Goal: Task Accomplishment & Management: Complete application form

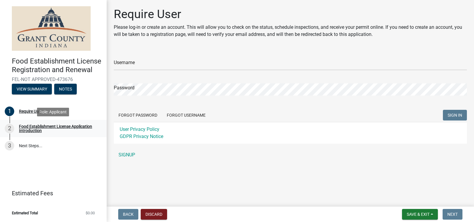
click at [40, 127] on div "Food Establishment License Application Introduction" at bounding box center [58, 128] width 78 height 8
click at [44, 129] on div "Food Establishment License Application Introduction" at bounding box center [58, 128] width 78 height 8
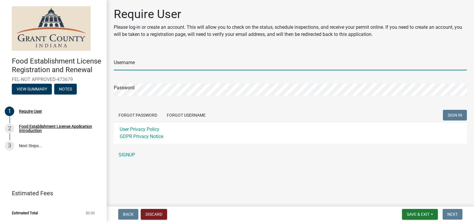
click at [155, 61] on input "Username" at bounding box center [290, 64] width 353 height 12
click at [151, 83] on div "Password" at bounding box center [290, 85] width 353 height 20
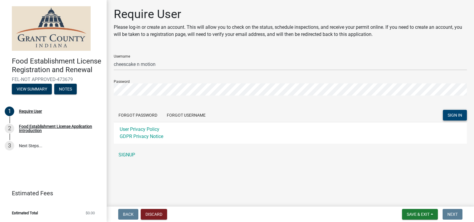
click at [456, 114] on span "SIGN IN" at bounding box center [455, 115] width 15 height 5
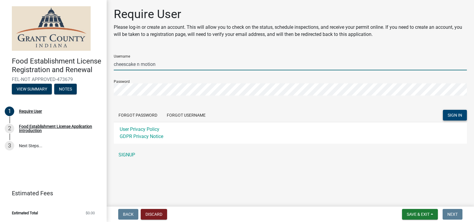
click at [138, 65] on input "cheescake n motion" at bounding box center [290, 64] width 353 height 12
click at [141, 63] on input "cheescaken motion" at bounding box center [290, 64] width 353 height 12
type input "cheescakenmotion"
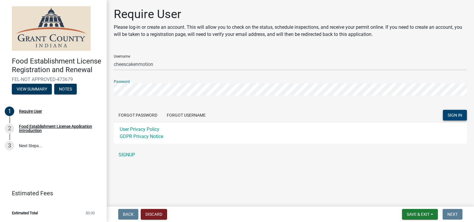
click at [453, 110] on button "SIGN IN" at bounding box center [455, 115] width 24 height 11
click at [140, 115] on button "Forgot Password" at bounding box center [138, 115] width 48 height 11
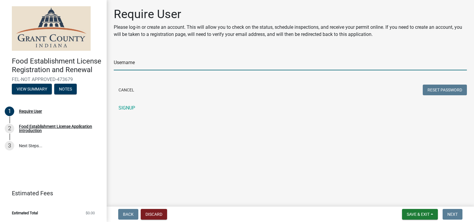
click at [149, 63] on input "Username" at bounding box center [290, 64] width 353 height 12
click at [131, 65] on input "Username" at bounding box center [290, 64] width 353 height 12
click at [145, 59] on input "Username" at bounding box center [290, 64] width 353 height 12
click at [124, 64] on input "Username" at bounding box center [290, 64] width 353 height 12
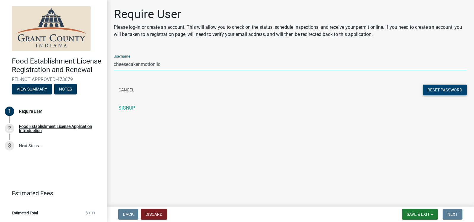
type input "cheesecakenmotionllc"
click at [445, 92] on button "Reset Password" at bounding box center [445, 89] width 44 height 11
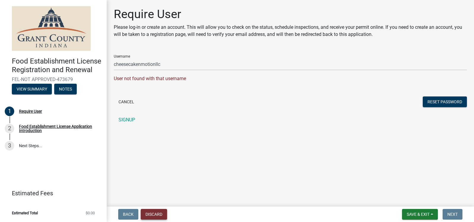
click at [157, 214] on button "Discard" at bounding box center [154, 214] width 26 height 11
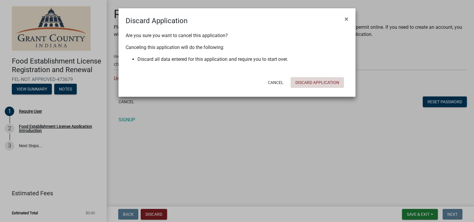
click at [316, 85] on button "Discard Application" at bounding box center [317, 82] width 53 height 11
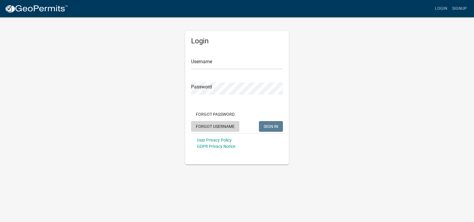
click at [213, 124] on button "Forgot Username" at bounding box center [215, 126] width 48 height 11
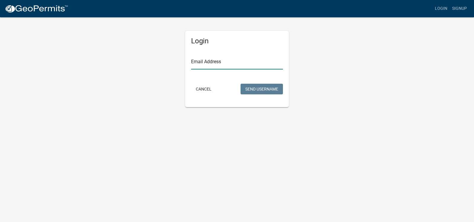
click at [203, 62] on input "Email Address" at bounding box center [237, 63] width 92 height 12
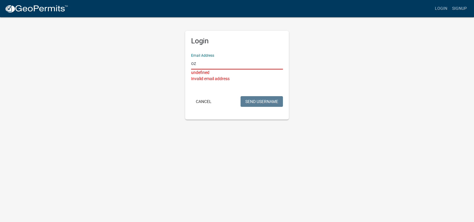
type input "o"
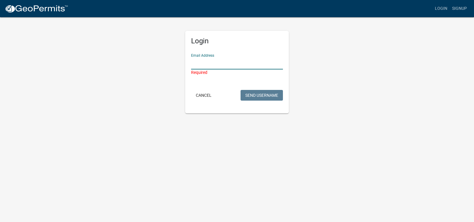
click at [282, 217] on body "Internet Explorer does NOT work with GeoPermits. Get a new browser for more sec…" at bounding box center [237, 111] width 474 height 222
click at [199, 93] on button "Cancel" at bounding box center [203, 95] width 25 height 11
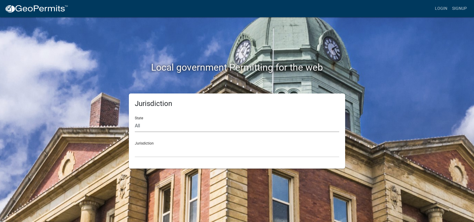
click at [135, 120] on select "All Colorado Georgia Indiana Iowa Kansas Minnesota Ohio South Carolina Wisconsin" at bounding box center [237, 126] width 204 height 12
select select "Indiana"
click option "Indiana" at bounding box center [0, 0] width 0 height 0
click at [145, 141] on div "Jurisdiction City of Charlestown, Indiana City of Jeffersonville, Indiana City …" at bounding box center [237, 147] width 204 height 20
click at [135, 145] on select "City of Charlestown, Indiana City of Jeffersonville, Indiana City of Logansport…" at bounding box center [237, 151] width 204 height 12
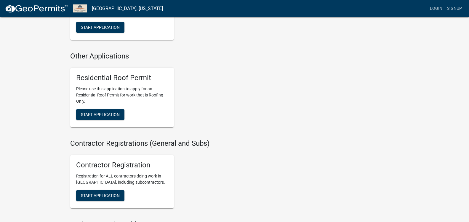
scroll to position [249, 0]
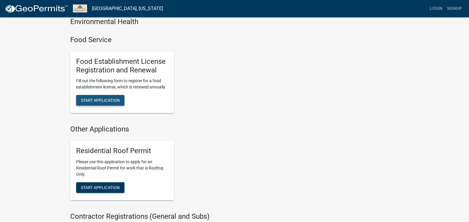
click at [98, 101] on span "Start Application" at bounding box center [100, 100] width 39 height 5
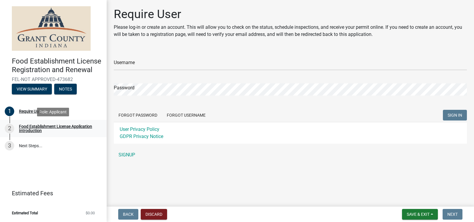
click at [39, 128] on div "Food Establishment License Application Introduction" at bounding box center [58, 128] width 78 height 8
click at [39, 91] on button "View Summary" at bounding box center [32, 89] width 40 height 11
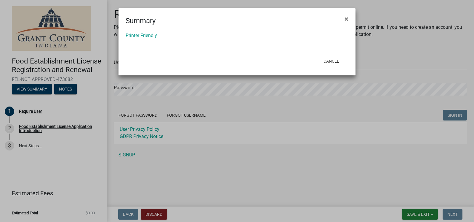
click at [83, 103] on ngb-modal-window "Summary × Printer Friendly Cancel" at bounding box center [237, 111] width 474 height 222
